Goal: Find specific page/section: Find specific page/section

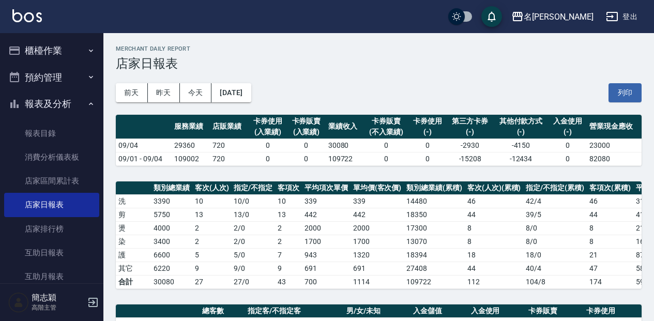
scroll to position [277, 0]
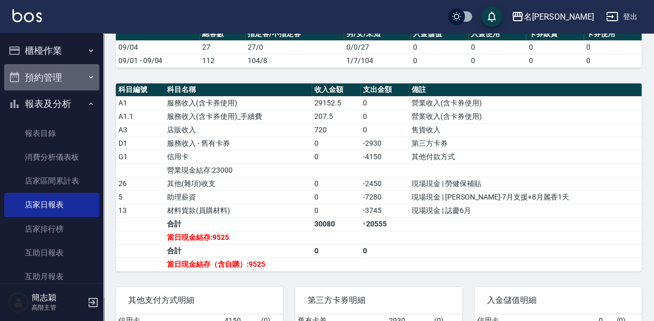
click at [68, 75] on button "預約管理" at bounding box center [51, 77] width 95 height 27
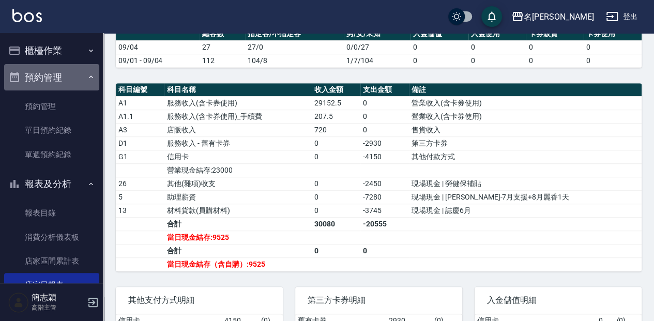
click at [88, 75] on icon "button" at bounding box center [91, 77] width 8 height 8
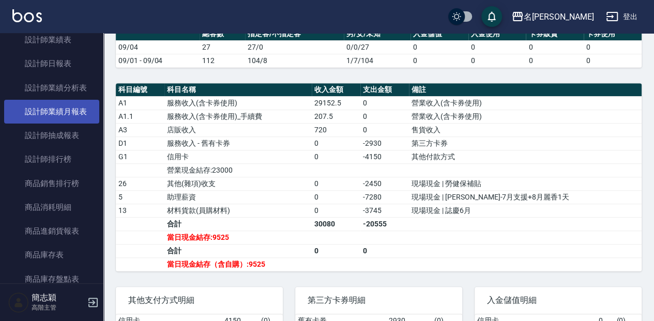
scroll to position [414, 0]
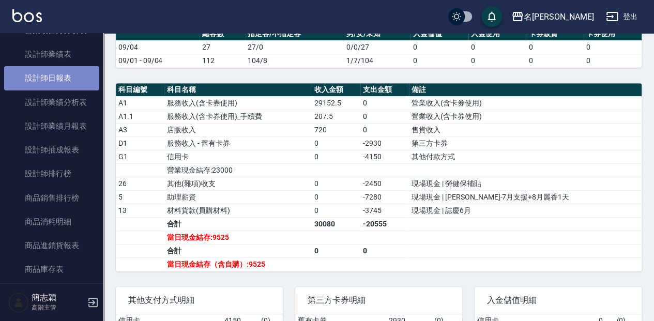
click at [74, 80] on link "設計師日報表" at bounding box center [51, 78] width 95 height 24
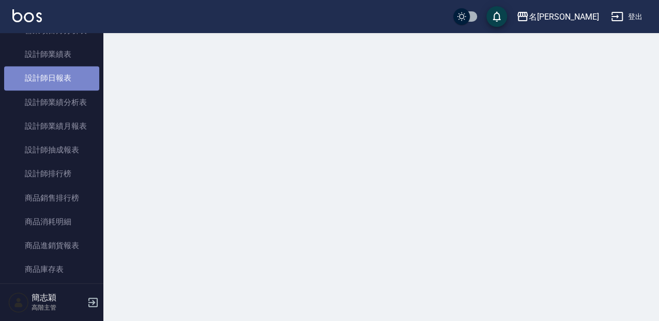
click at [74, 80] on link "設計師日報表" at bounding box center [51, 78] width 95 height 24
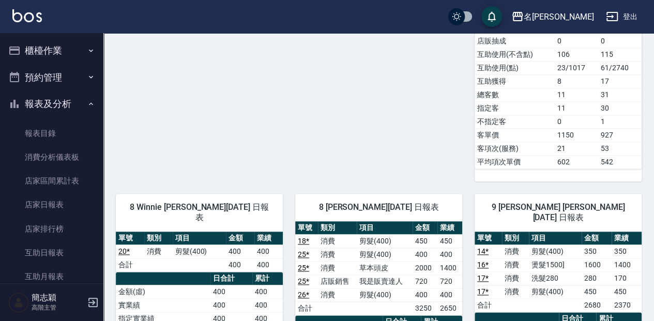
scroll to position [527, 0]
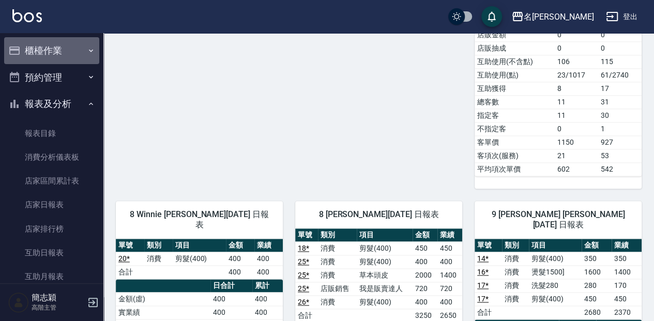
click at [72, 51] on button "櫃檯作業" at bounding box center [51, 50] width 95 height 27
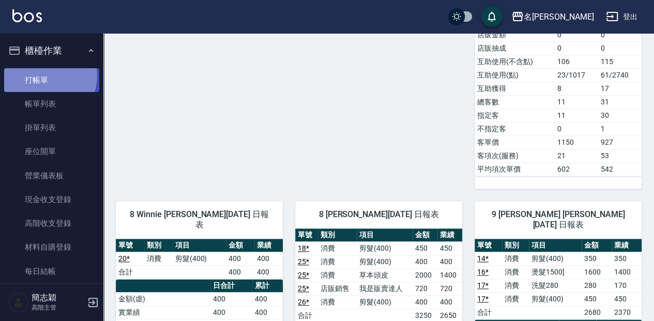
click at [45, 75] on link "打帳單" at bounding box center [51, 80] width 95 height 24
